Goal: Transaction & Acquisition: Obtain resource

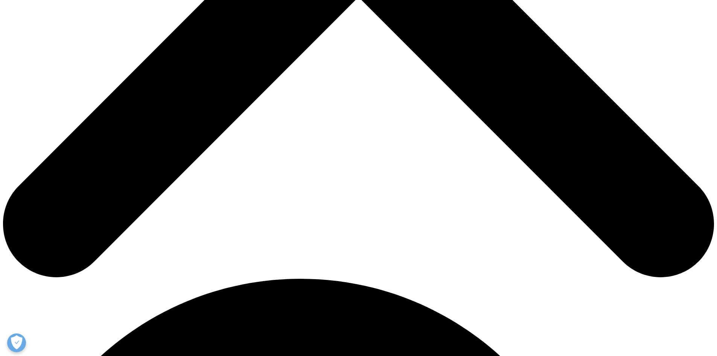
scroll to position [284, 0]
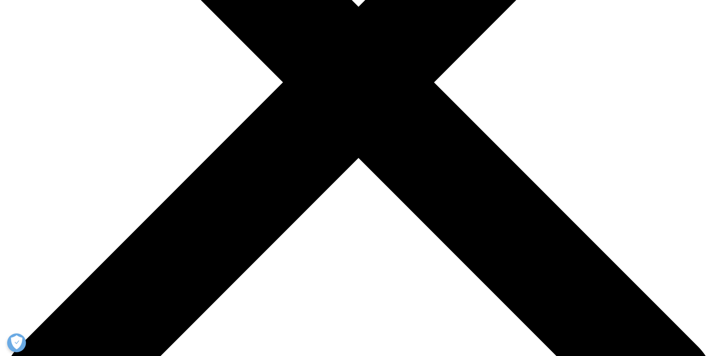
drag, startPoint x: 0, startPoint y: 0, endPoint x: 703, endPoint y: 57, distance: 705.0
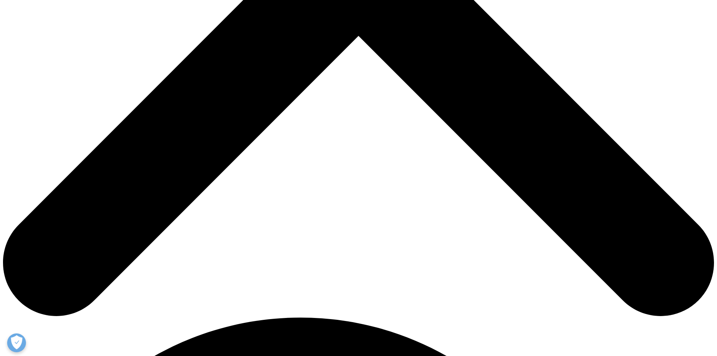
scroll to position [359, 0]
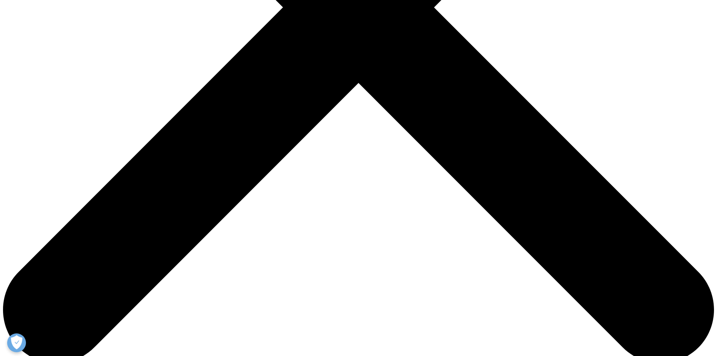
type input "JAY"
type input "DESHMUKH"
type input "jaysdeshmukh@deltafinochem.in"
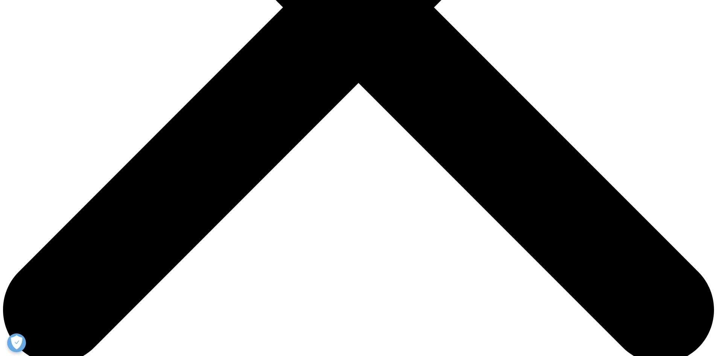
scroll to position [0, 65]
type input "BUSINESS DEVELOPMENT MANAGER"
type input "DELTA FINOCHEM PVT LTD"
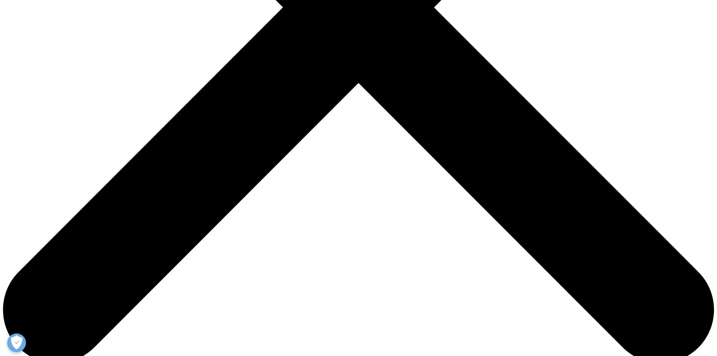
select select "India"
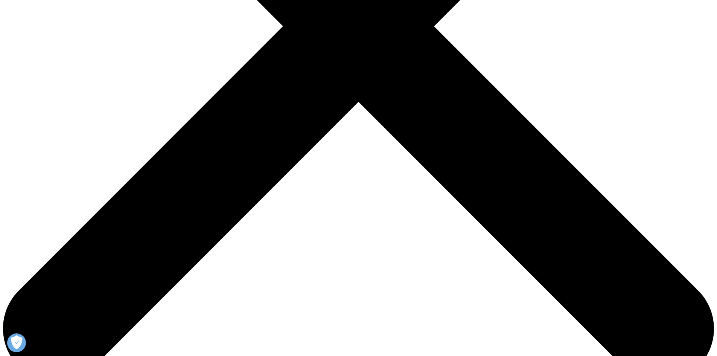
scroll to position [238, 444]
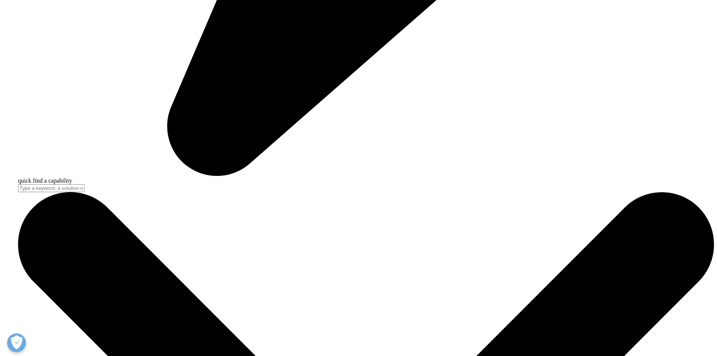
scroll to position [2910, 0]
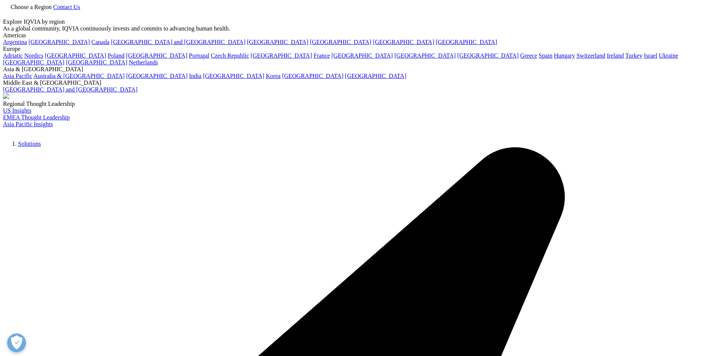
scroll to position [298, 444]
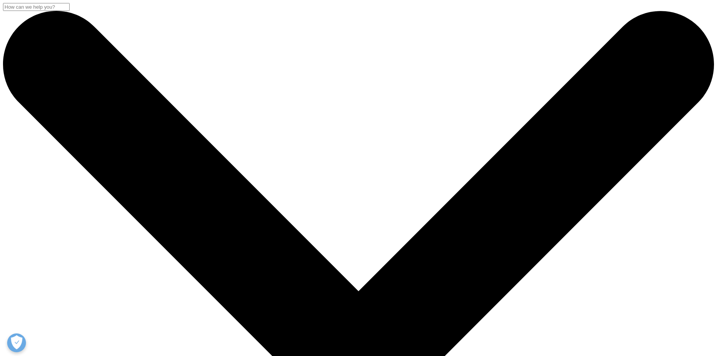
drag, startPoint x: 715, startPoint y: 86, endPoint x: 716, endPoint y: 120, distance: 33.9
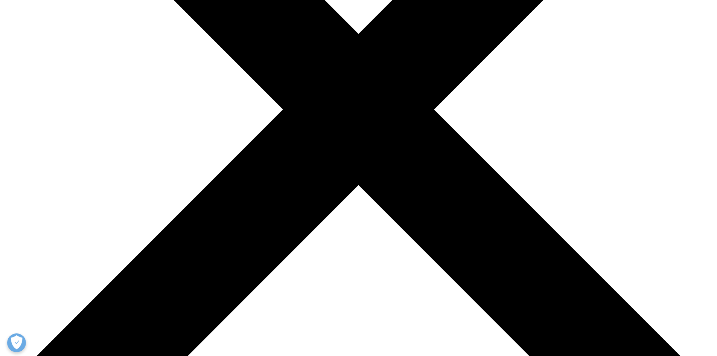
scroll to position [264, 0]
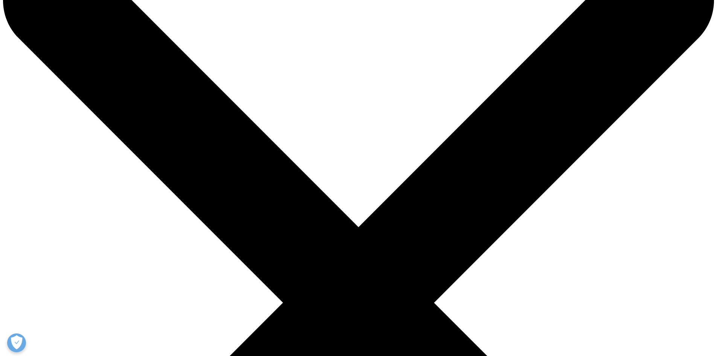
scroll to position [0, 0]
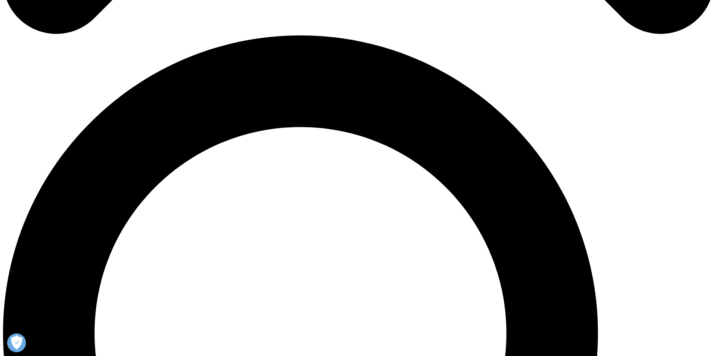
scroll to position [703, 0]
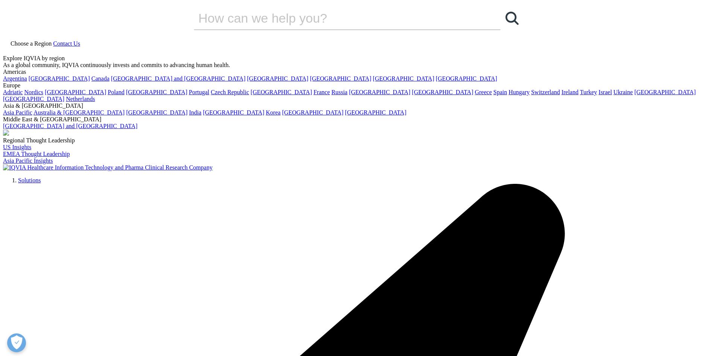
scroll to position [298, 444]
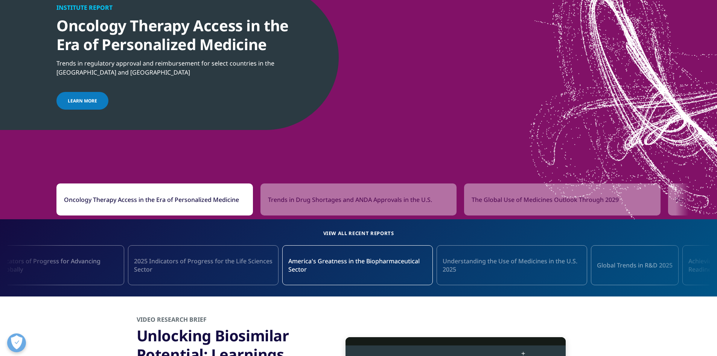
click at [203, 200] on div "Oncology Therapy Access in the Era of Personalized Medicine Trends in Drug Shor…" at bounding box center [358, 199] width 604 height 32
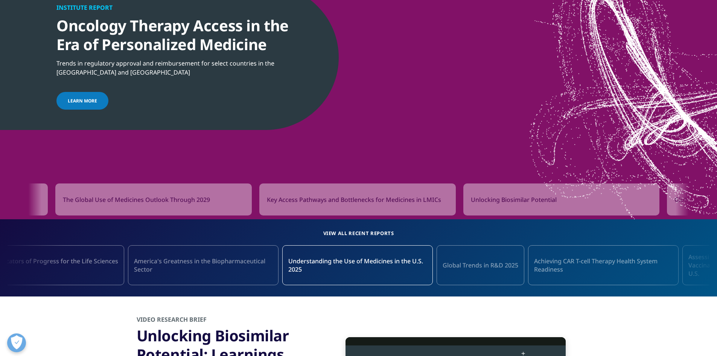
click at [268, 198] on span "Key Access Pathways and Bottlenecks for Medicines in LMICs" at bounding box center [354, 199] width 174 height 9
click at [227, 197] on div "The Global Use of Medicines Outlook Through 2029" at bounding box center [154, 199] width 197 height 32
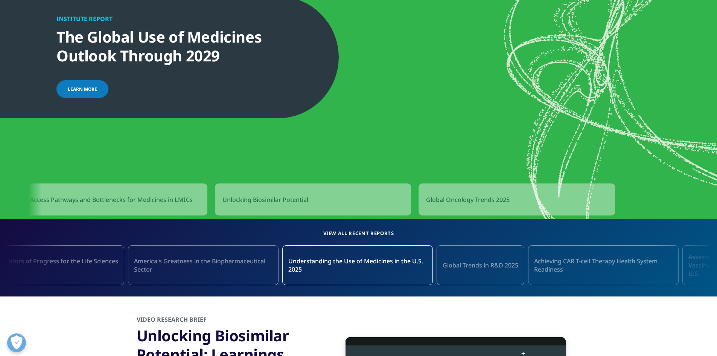
click at [269, 195] on div "Unlocking Biosimilar Potential" at bounding box center [313, 199] width 197 height 32
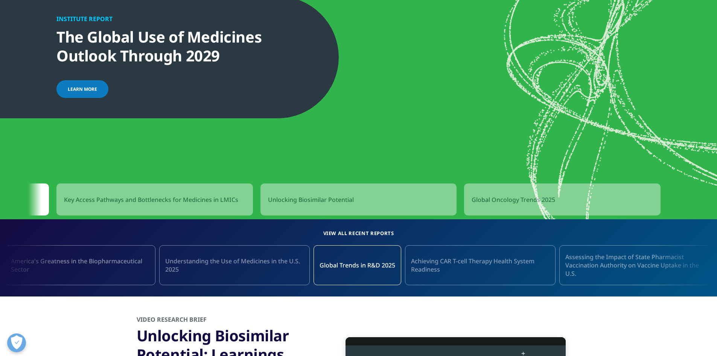
drag, startPoint x: 556, startPoint y: 200, endPoint x: 526, endPoint y: 198, distance: 30.6
drag, startPoint x: 526, startPoint y: 198, endPoint x: 519, endPoint y: 224, distance: 27.3
click at [519, 224] on section "View all recent reports Proliferation of Innovation Over Time Developing Effici…" at bounding box center [358, 257] width 717 height 77
drag, startPoint x: 523, startPoint y: 195, endPoint x: 522, endPoint y: 201, distance: 6.2
click at [520, 207] on div "Global Oncology Trends 2025" at bounding box center [562, 199] width 197 height 32
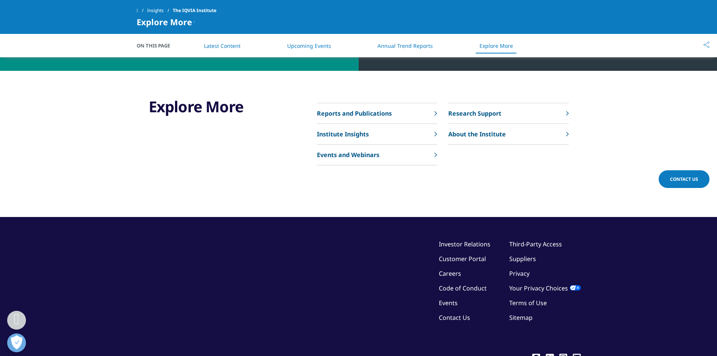
scroll to position [2977, 0]
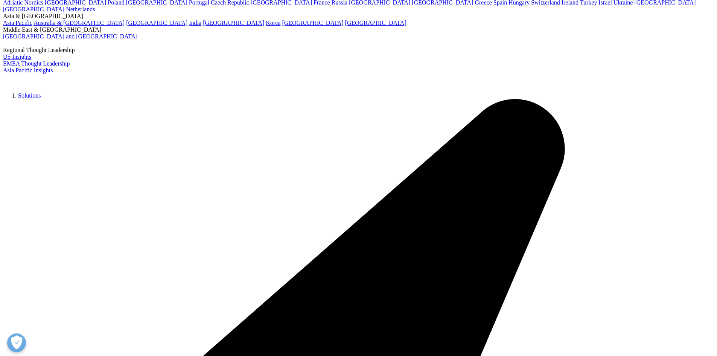
scroll to position [116, 0]
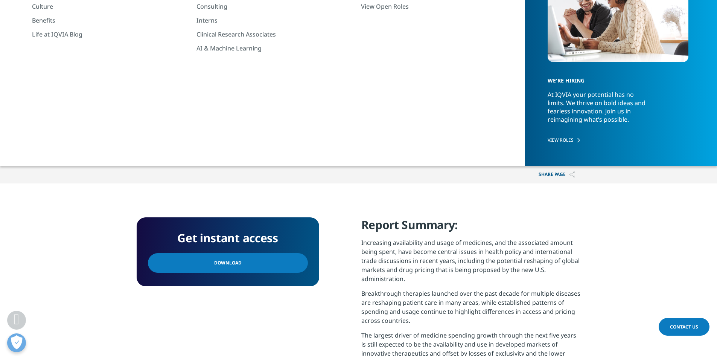
click at [285, 257] on link "Download" at bounding box center [228, 263] width 160 height 20
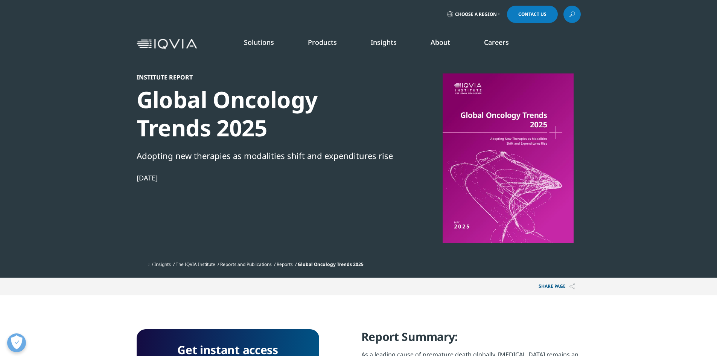
scroll to position [222, 444]
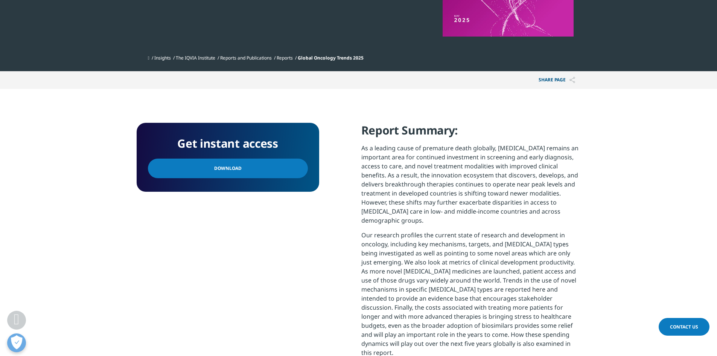
drag, startPoint x: 721, startPoint y: 36, endPoint x: 723, endPoint y: 58, distance: 22.3
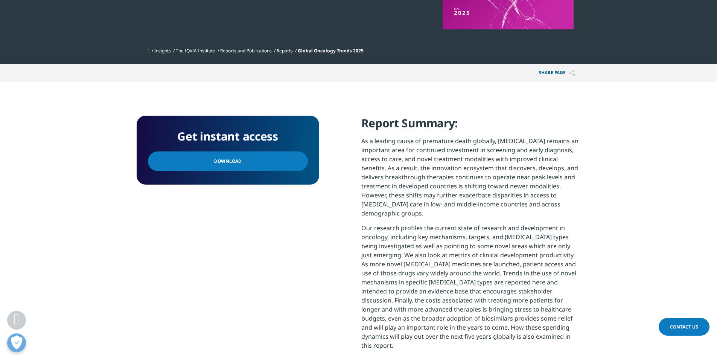
click at [284, 152] on link "Download" at bounding box center [228, 161] width 160 height 20
